Goal: Transaction & Acquisition: Purchase product/service

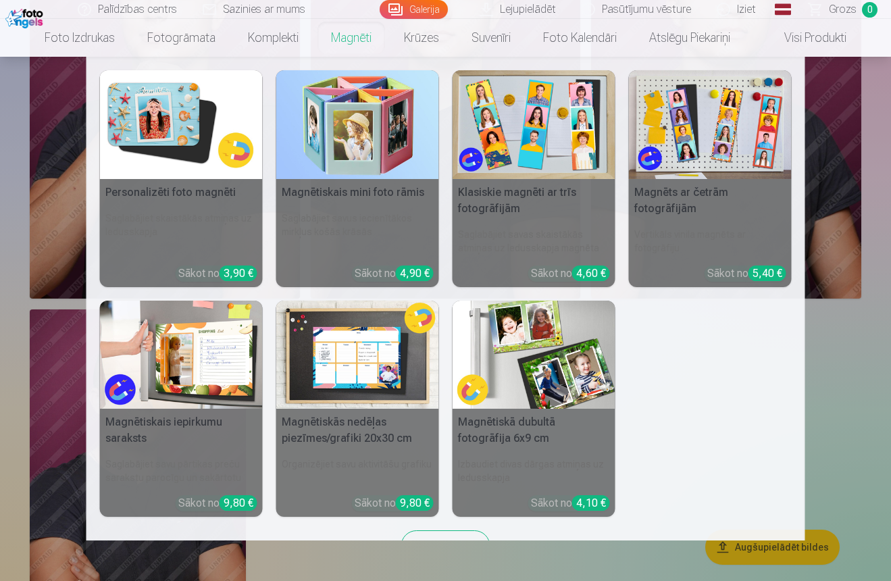
click at [810, 402] on nav "Personalizēti foto magnēti Saglabājiet skaistākās atmiņas uz ledusskapja Sākot …" at bounding box center [445, 299] width 891 height 484
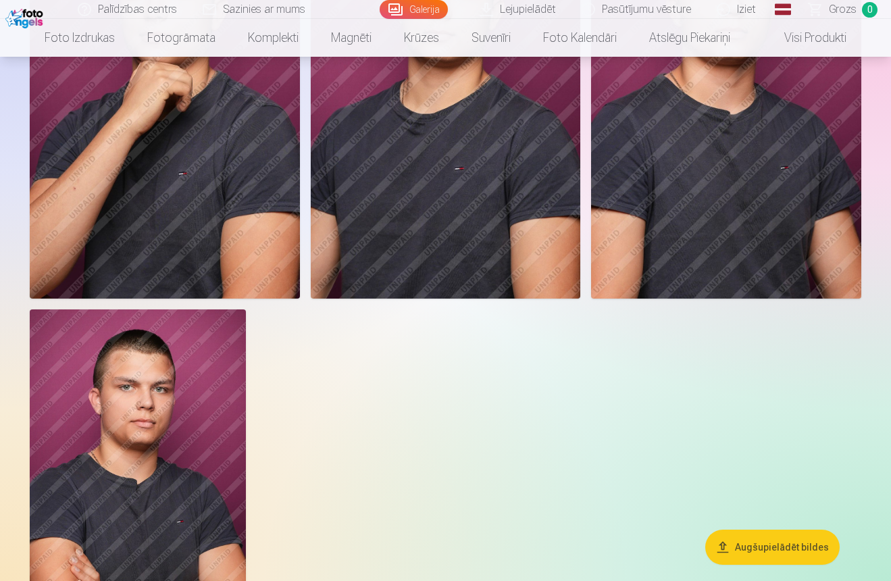
click at [771, 550] on button "Augšupielādēt bildes" at bounding box center [772, 547] width 134 height 35
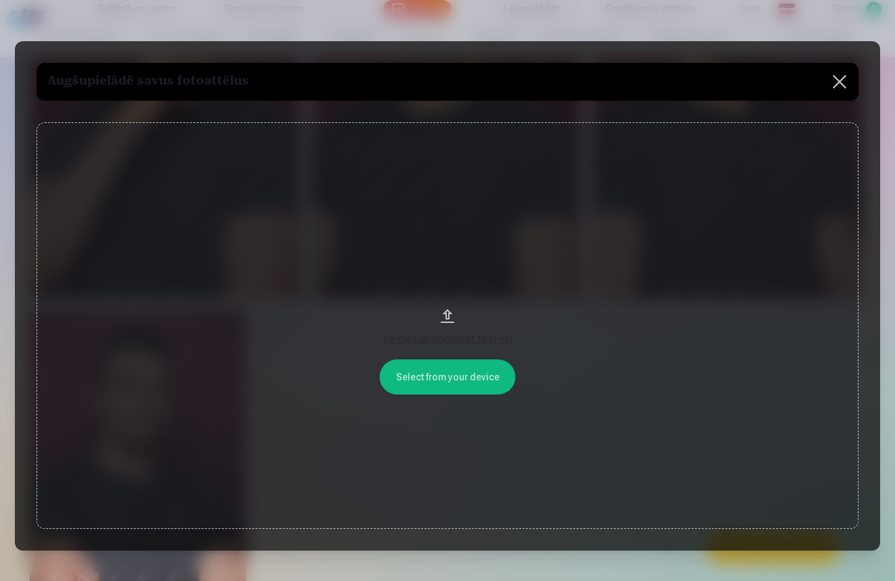
click at [479, 341] on div "Velciet un nometiet failu vai" at bounding box center [447, 339] width 795 height 16
click at [831, 89] on button at bounding box center [839, 82] width 38 height 38
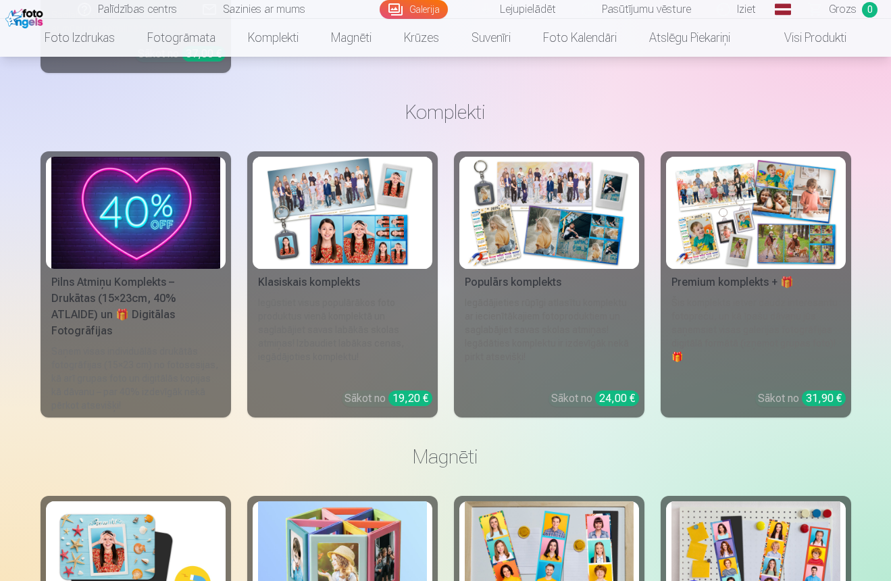
scroll to position [3106, 0]
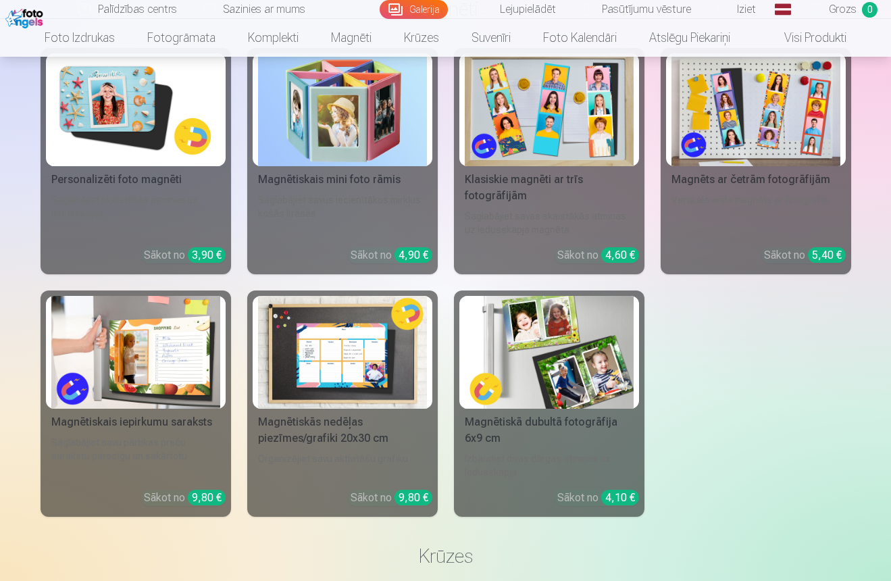
scroll to position [3434, 0]
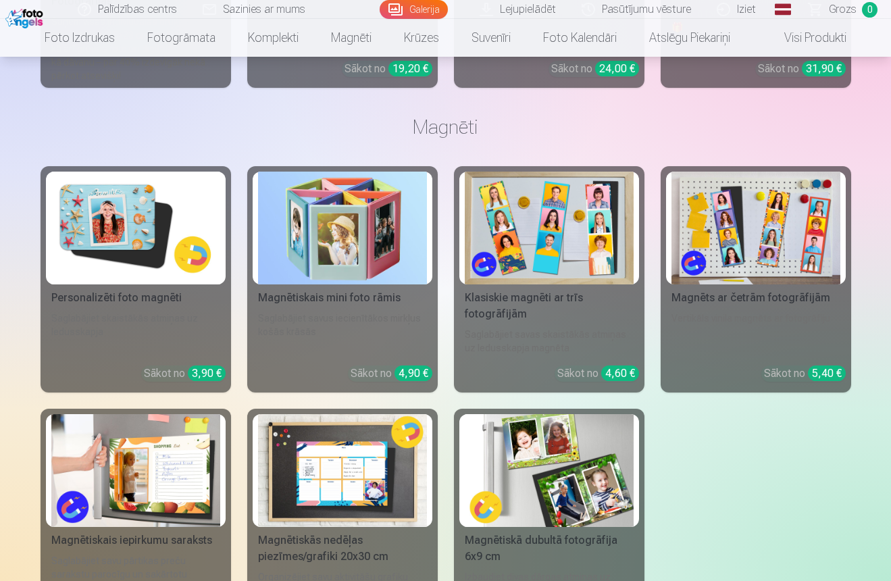
click at [181, 213] on img at bounding box center [135, 228] width 169 height 113
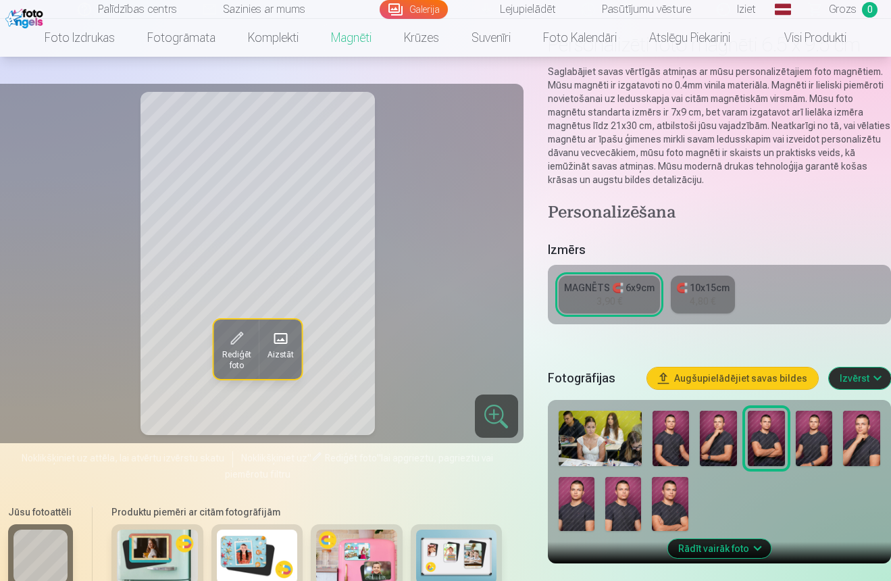
scroll to position [100, 0]
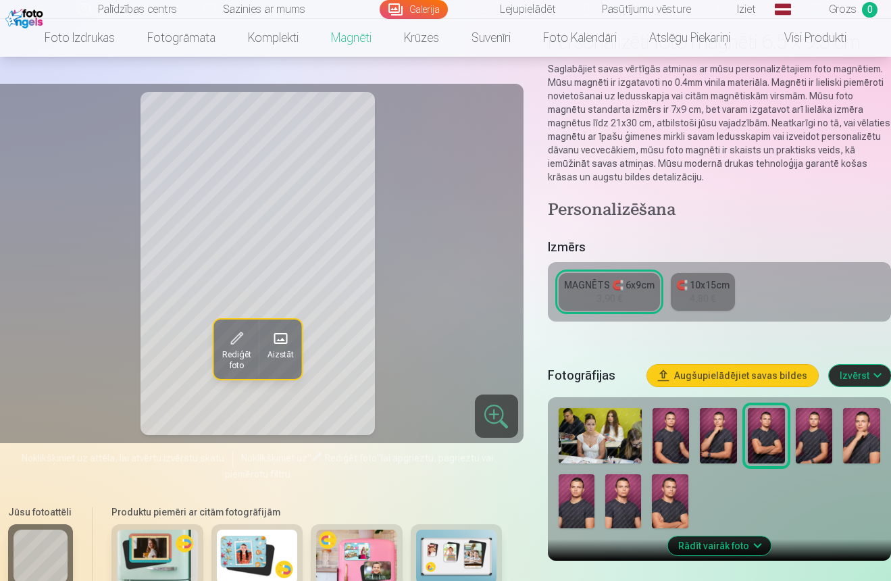
click at [707, 291] on div "🧲 10x15cm" at bounding box center [702, 285] width 53 height 14
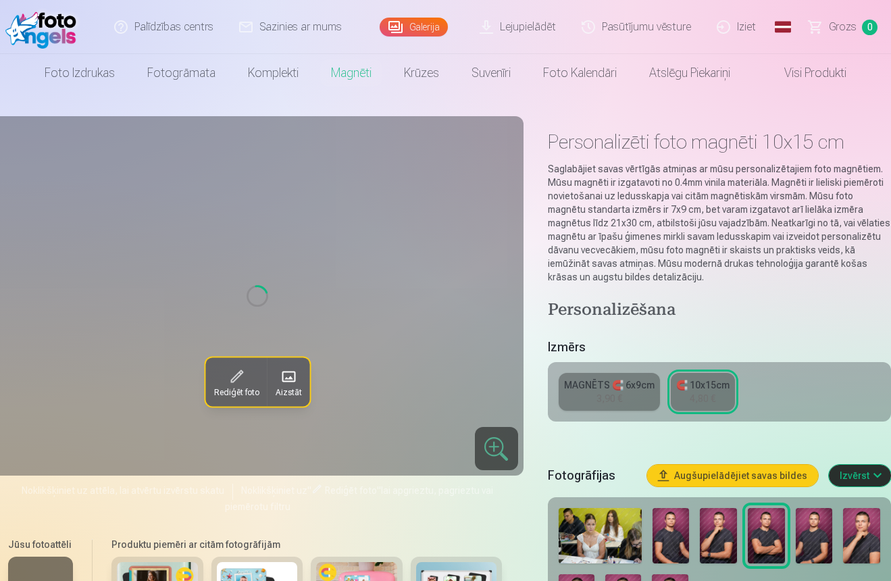
click at [628, 403] on link "MAGNĒTS 🧲 6x9cm 3,90 €" at bounding box center [609, 392] width 101 height 38
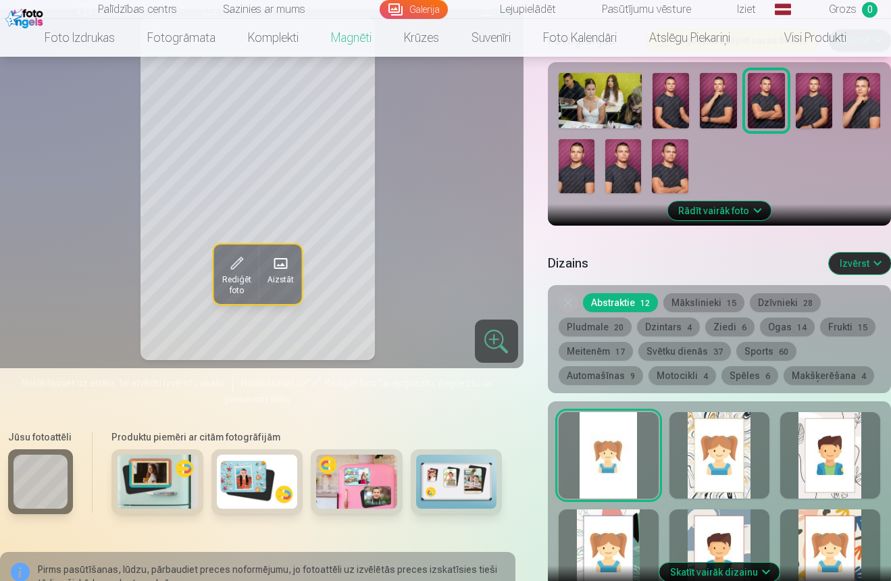
scroll to position [436, 0]
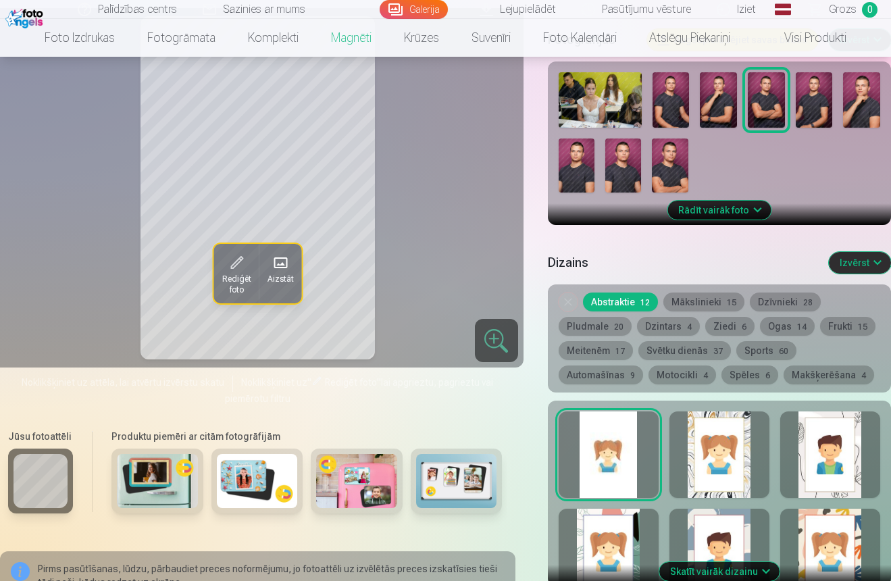
click at [732, 540] on div at bounding box center [720, 552] width 100 height 86
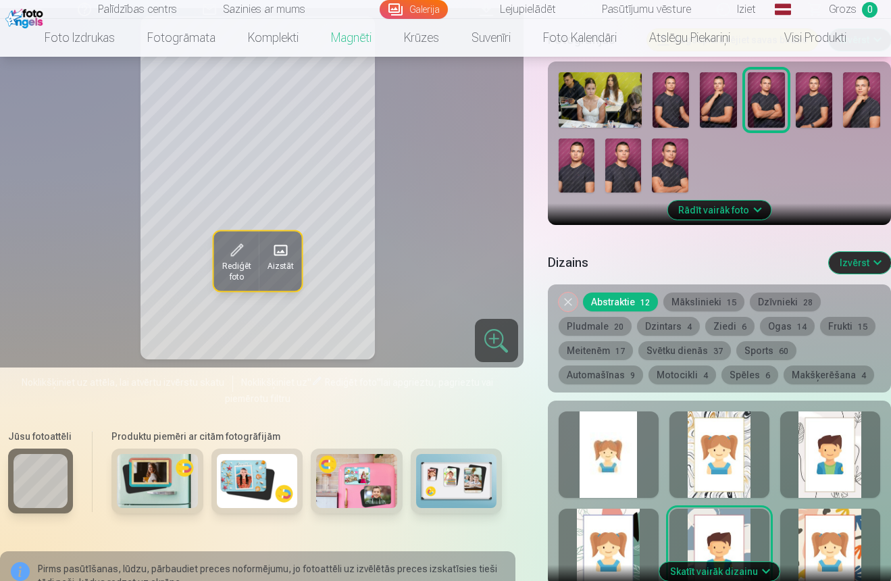
click at [609, 477] on div at bounding box center [609, 455] width 100 height 86
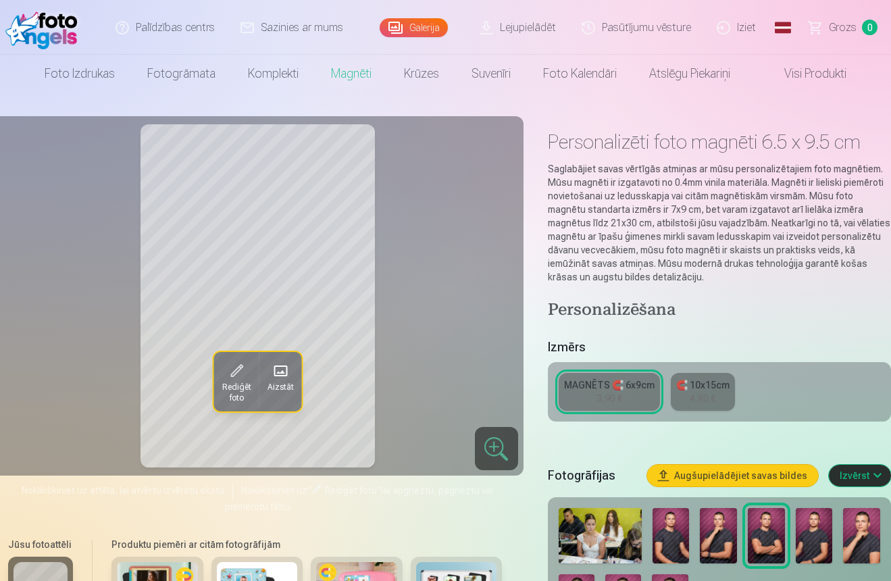
scroll to position [0, 0]
